Goal: Task Accomplishment & Management: Use online tool/utility

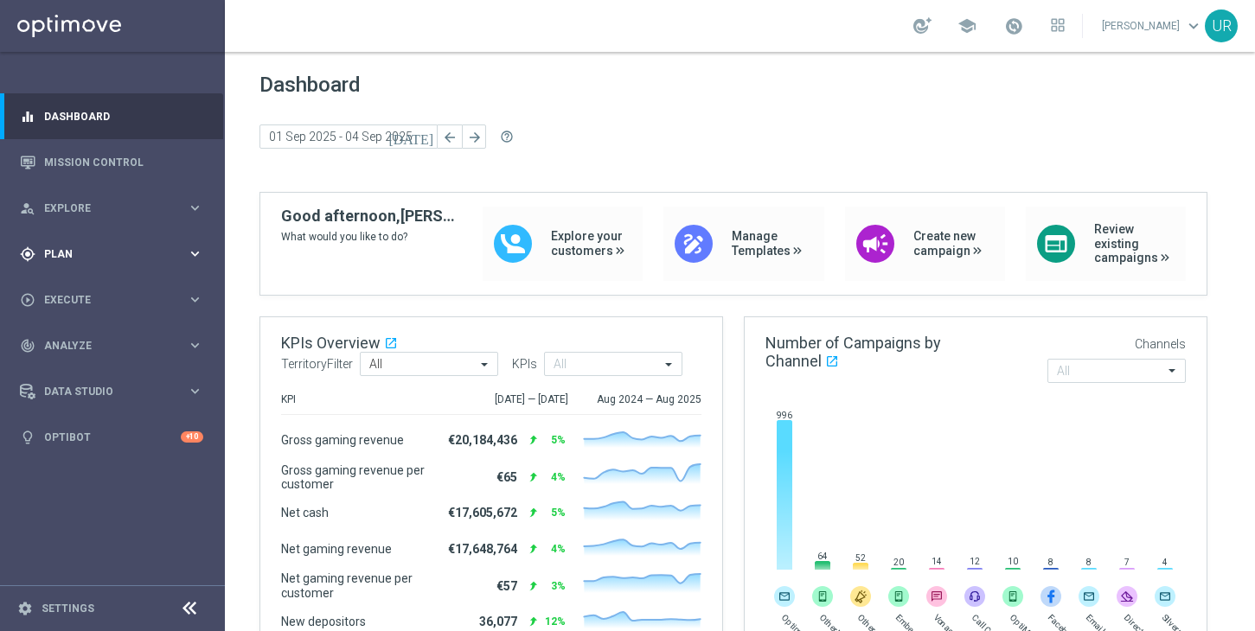
click at [195, 253] on icon "keyboard_arrow_right" at bounding box center [195, 254] width 16 height 16
click at [195, 335] on icon "keyboard_arrow_right" at bounding box center [195, 342] width 16 height 16
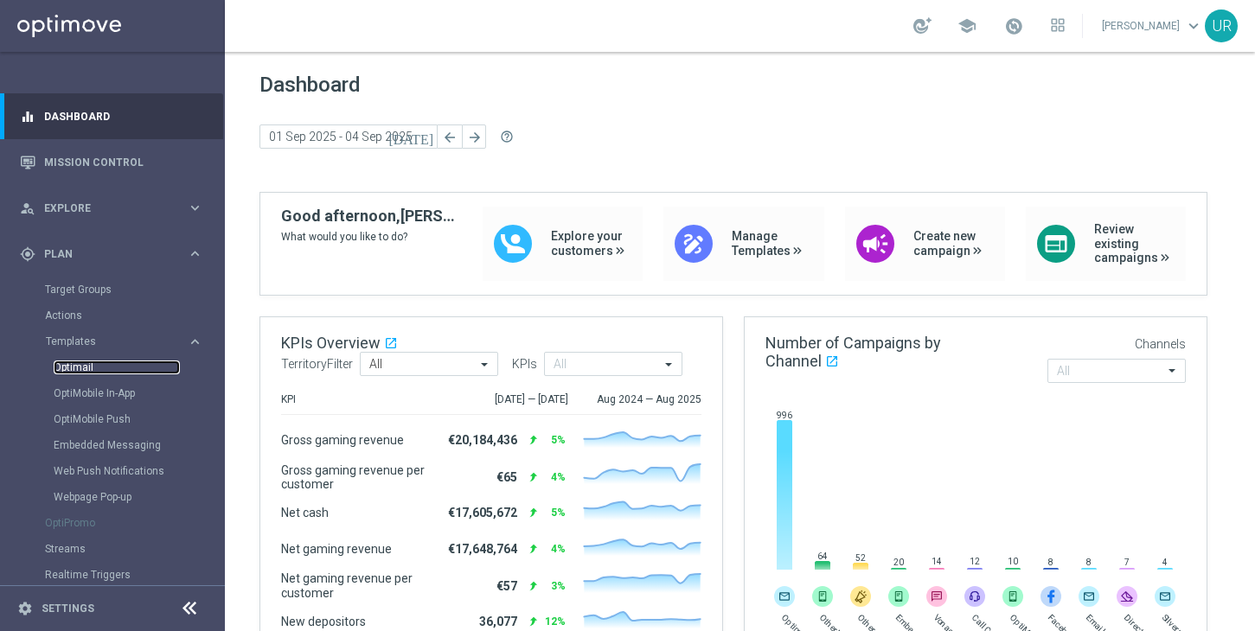
click at [84, 370] on link "Optimail" at bounding box center [117, 368] width 126 height 14
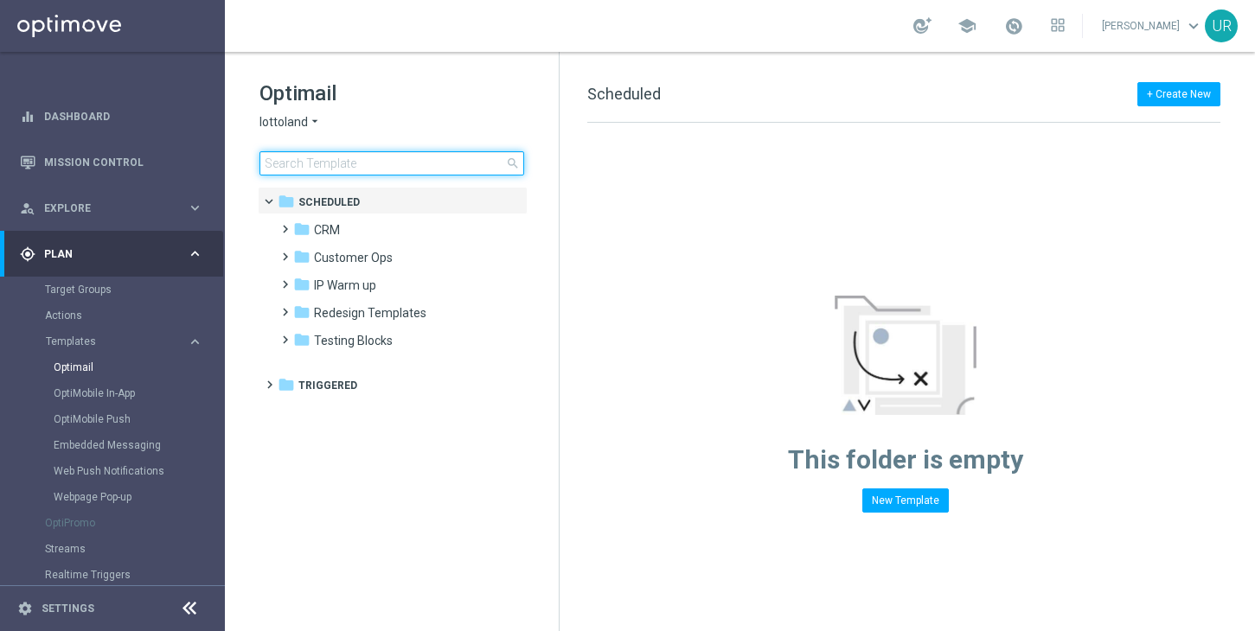
click at [432, 163] on input at bounding box center [391, 163] width 265 height 24
type input "AT__PB_ACTIVE_250906__NVIP_EMA_TAC_LT"
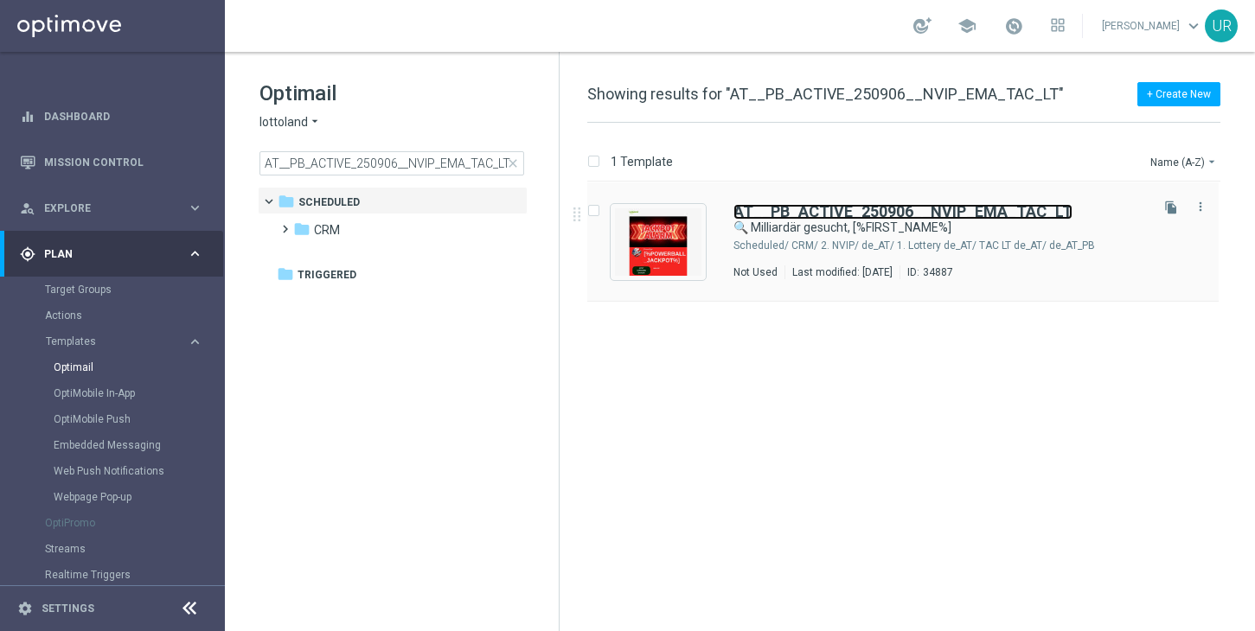
click at [969, 209] on b "AT__PB_ACTIVE_250906__NVIP_EMA_TAC_LT" at bounding box center [902, 211] width 339 height 18
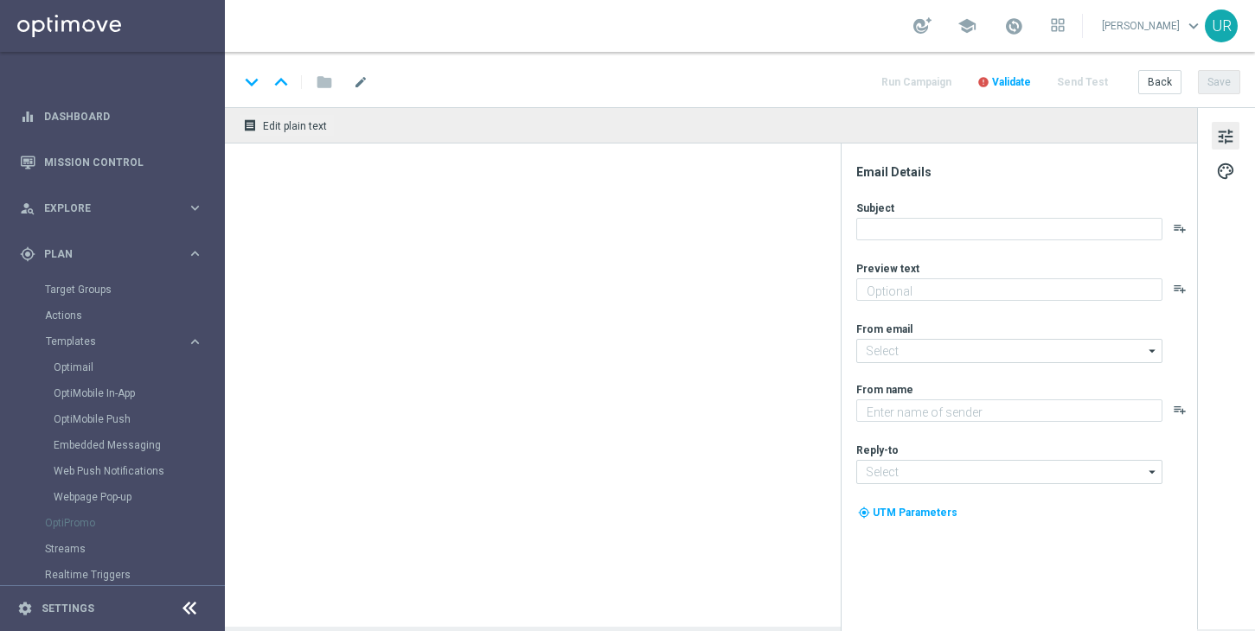
type textarea "Dein 2 € Gutschein für den US-PowerBall."
type input "[EMAIL_ADDRESS][DOMAIN_NAME]"
type textarea "Lottoland"
type input "[EMAIL_ADDRESS][DOMAIN_NAME]"
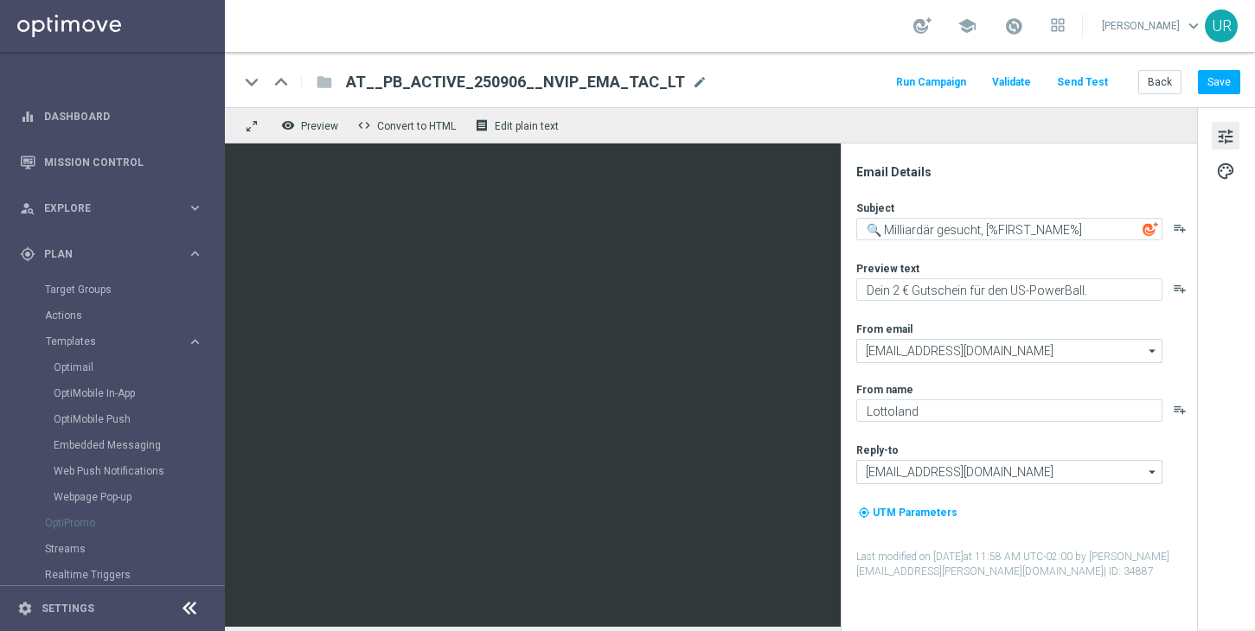
click at [1093, 80] on button "Send Test" at bounding box center [1082, 82] width 56 height 23
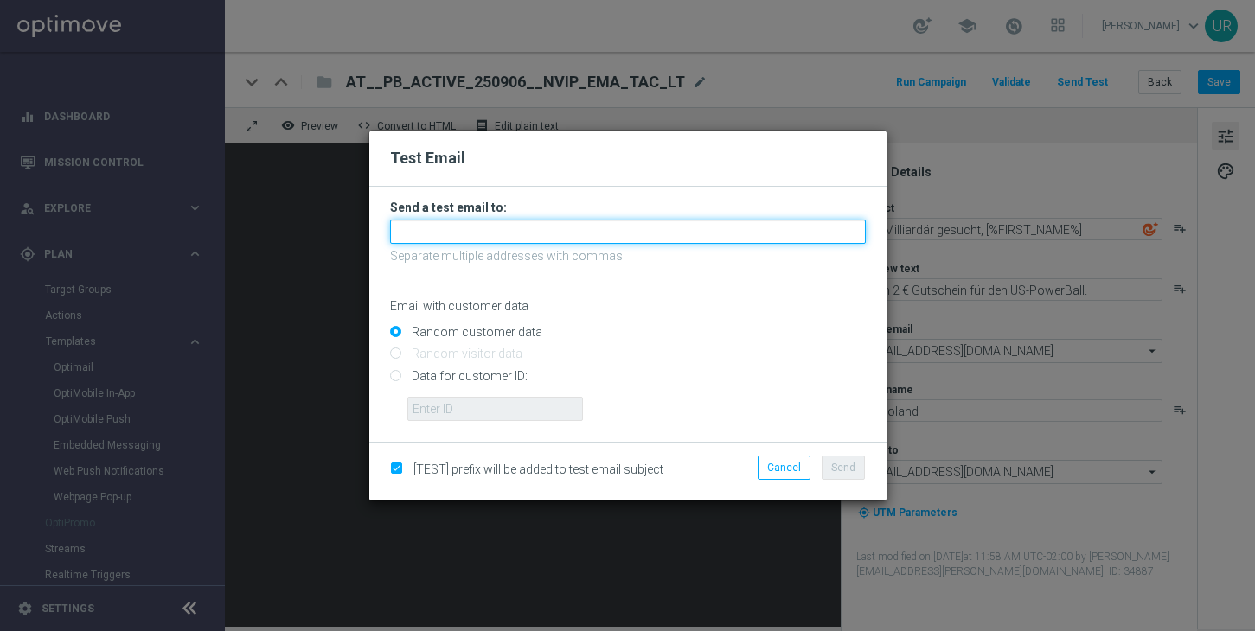
click at [596, 231] on input "text" at bounding box center [628, 232] width 476 height 24
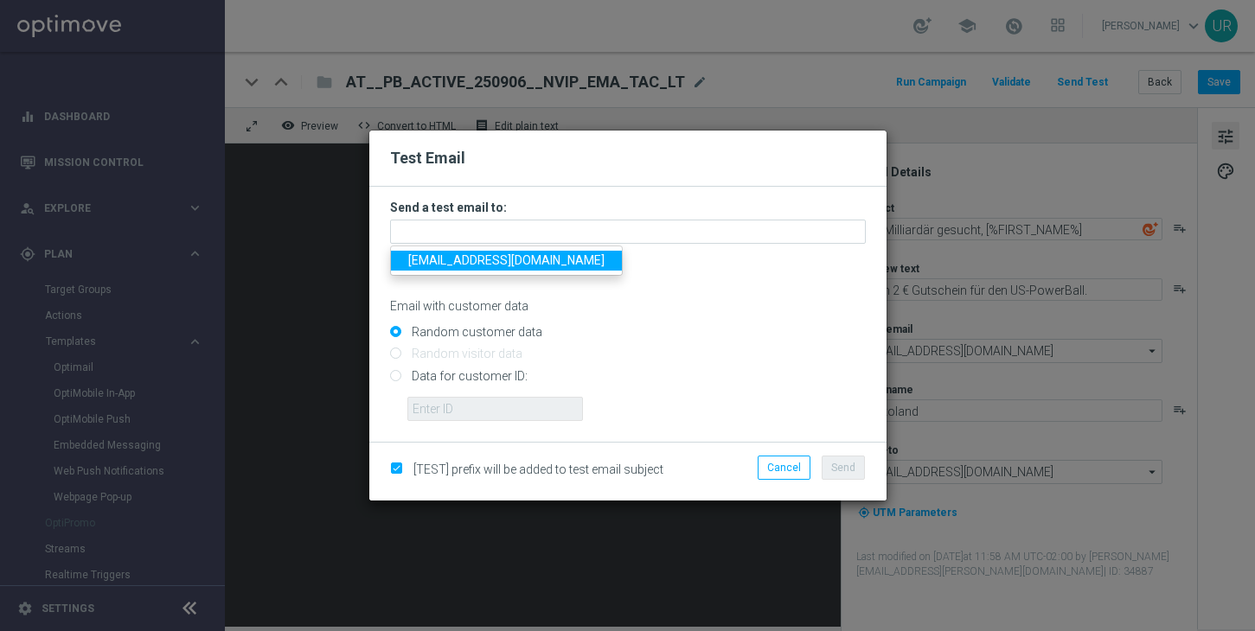
click at [470, 261] on span "[EMAIL_ADDRESS][DOMAIN_NAME]" at bounding box center [506, 260] width 196 height 14
type input "[EMAIL_ADDRESS][DOMAIN_NAME]"
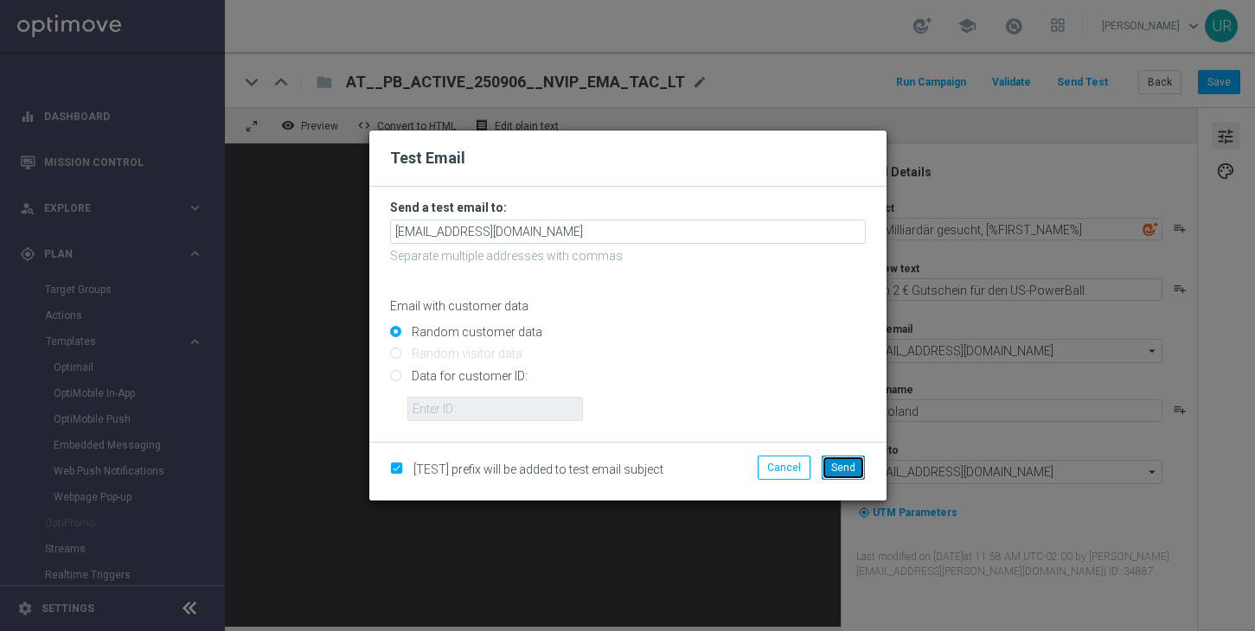
click at [845, 473] on span "Send" at bounding box center [843, 468] width 24 height 12
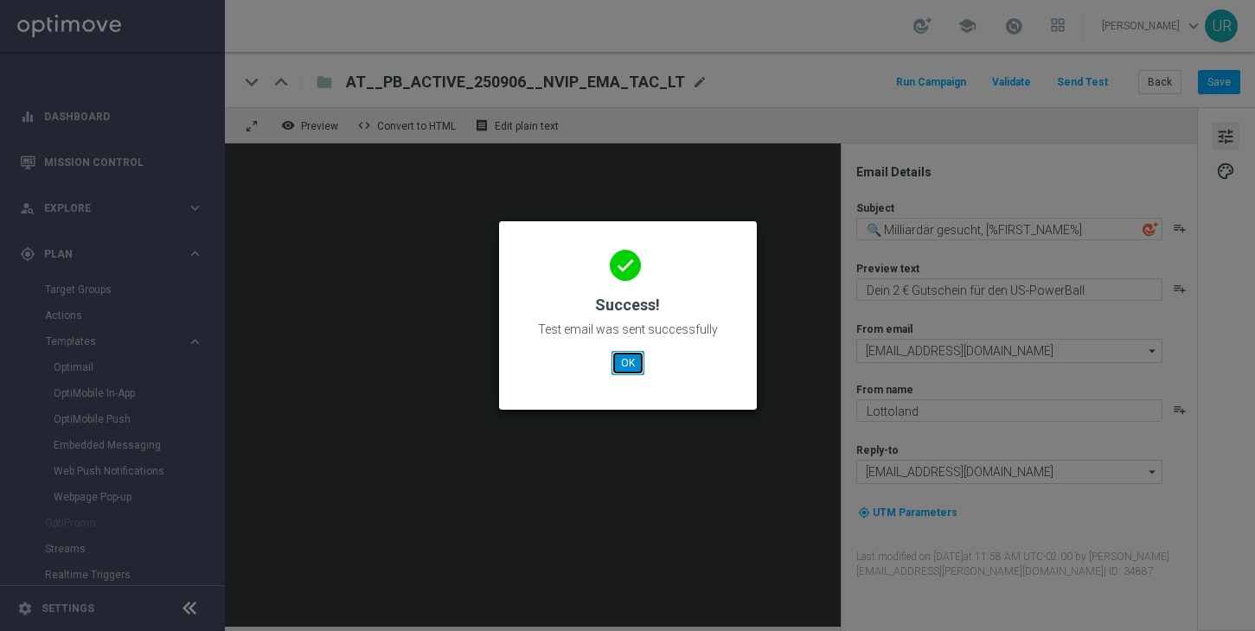
click at [632, 364] on button "OK" at bounding box center [627, 363] width 33 height 24
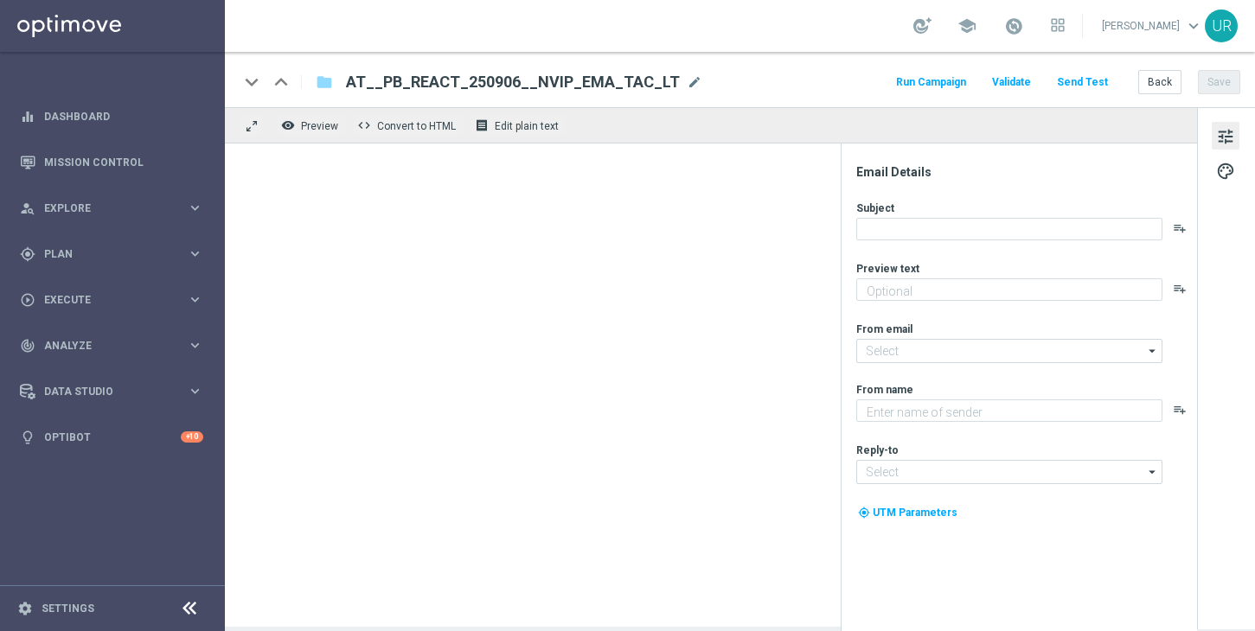
type textarea "Dein 2 € Gutschein für den US-PowerBall."
type textarea "Lottoland"
type input "[EMAIL_ADDRESS][DOMAIN_NAME]"
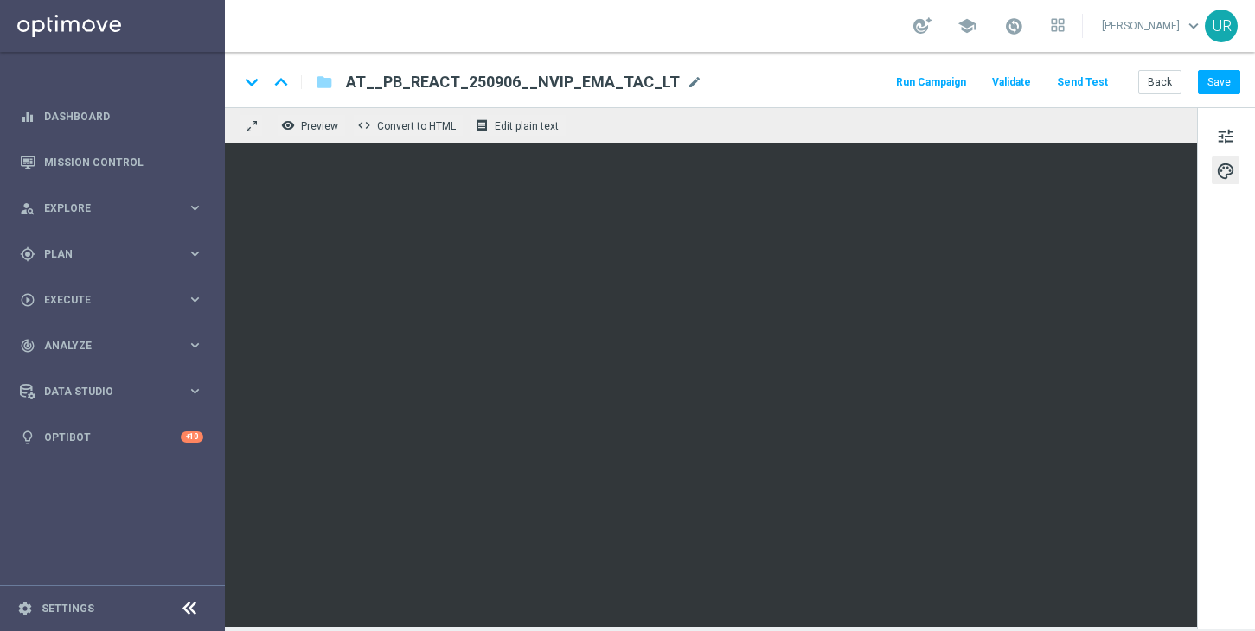
click at [1092, 76] on button "Send Test" at bounding box center [1082, 82] width 56 height 23
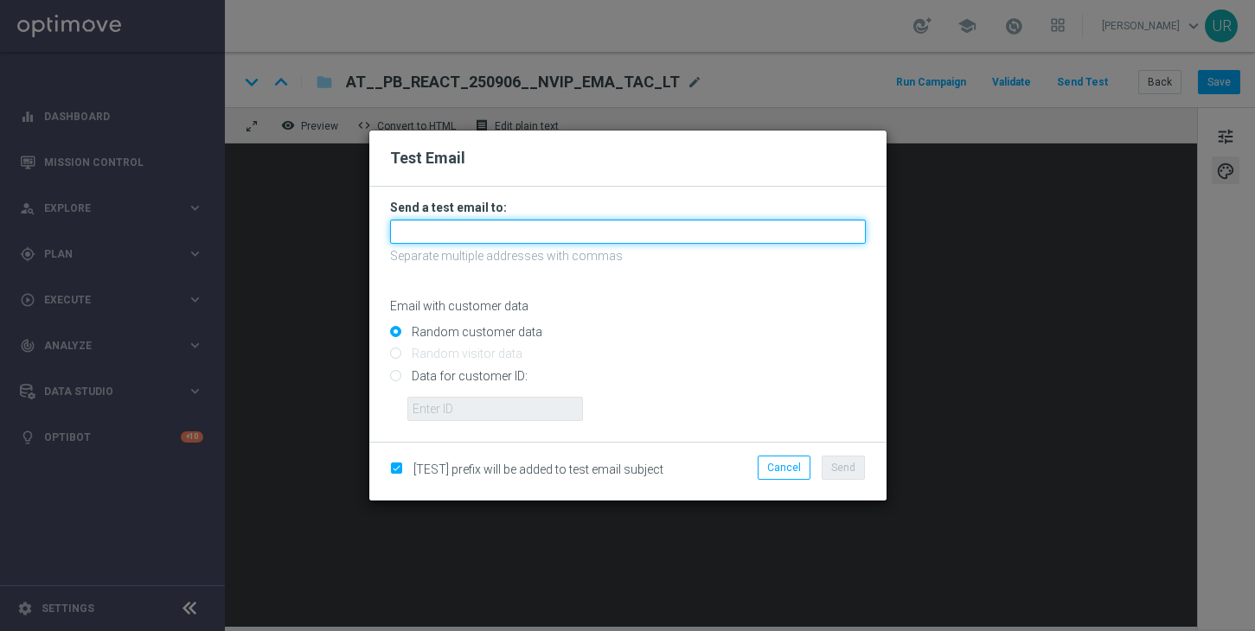
click at [669, 228] on input "text" at bounding box center [628, 232] width 476 height 24
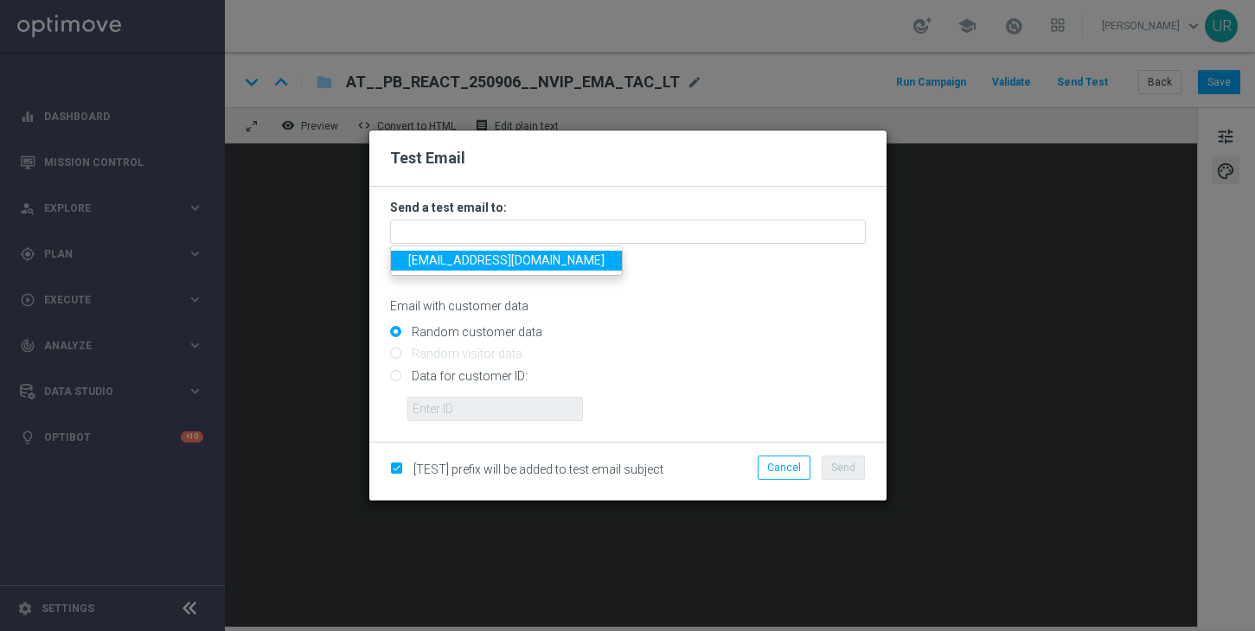
click at [452, 265] on span "[EMAIL_ADDRESS][DOMAIN_NAME]" at bounding box center [506, 260] width 196 height 14
type input "[EMAIL_ADDRESS][DOMAIN_NAME]"
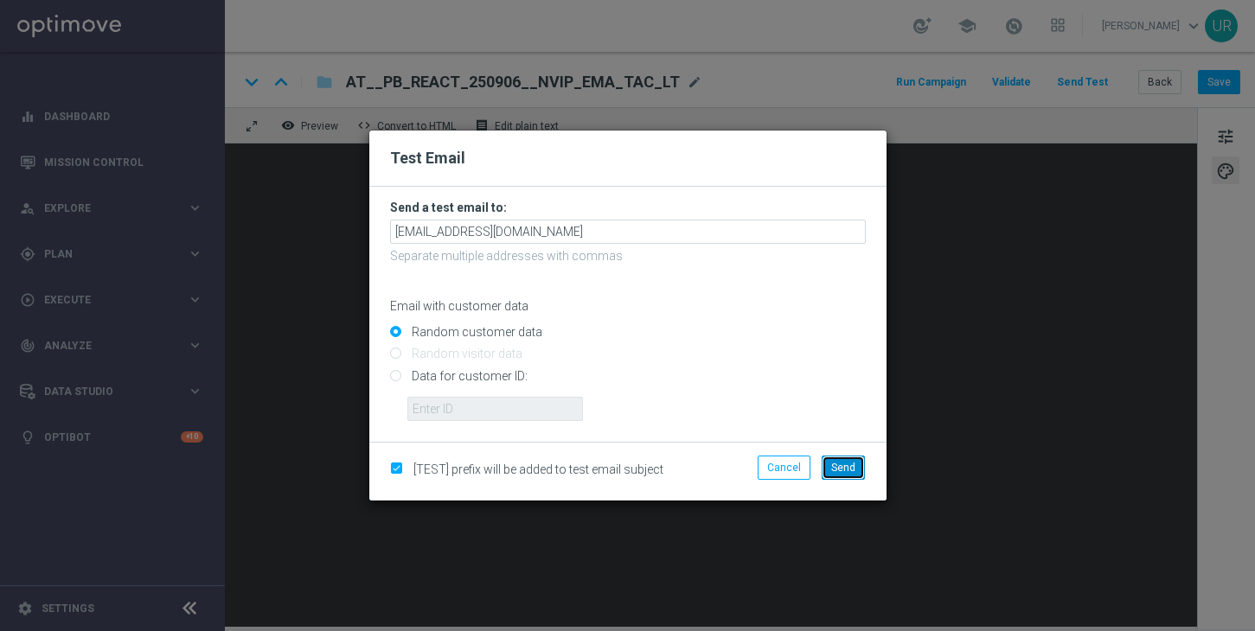
click at [842, 463] on span "Send" at bounding box center [843, 468] width 24 height 12
